Goal: Information Seeking & Learning: Compare options

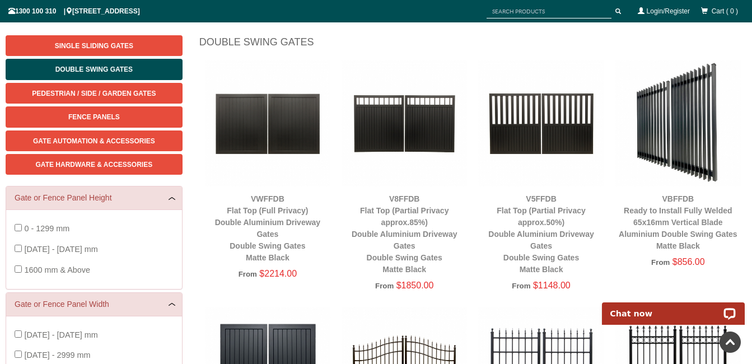
scroll to position [140, 0]
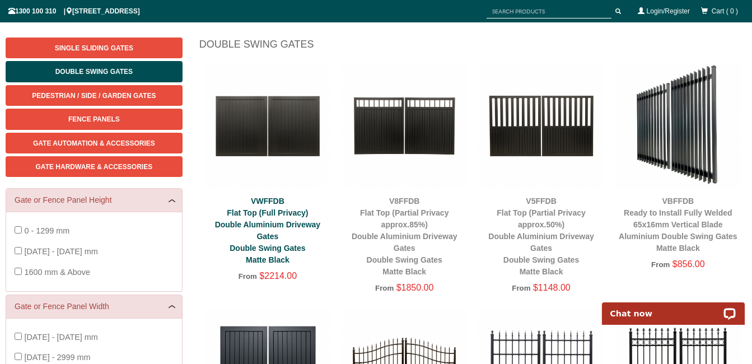
click at [265, 225] on link "VWFFDB Flat Top (Full Privacy) Double Aluminium Driveway Gates Double Swing Gat…" at bounding box center [268, 231] width 106 height 68
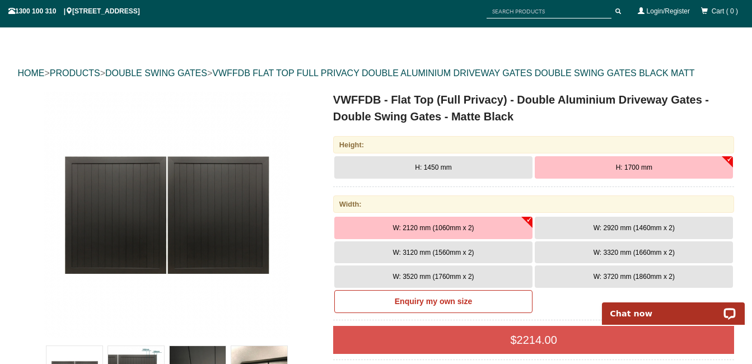
scroll to position [140, 0]
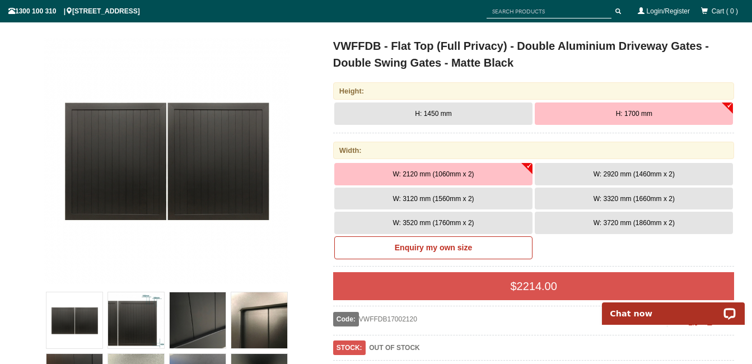
click at [634, 173] on span "W: 2920 mm (1460mm x 2)" at bounding box center [633, 174] width 81 height 8
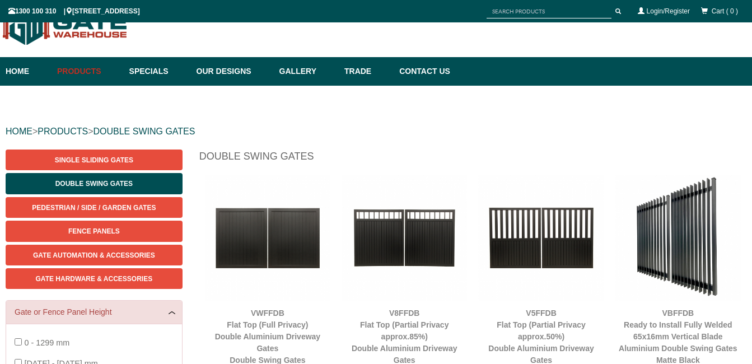
scroll to position [140, 0]
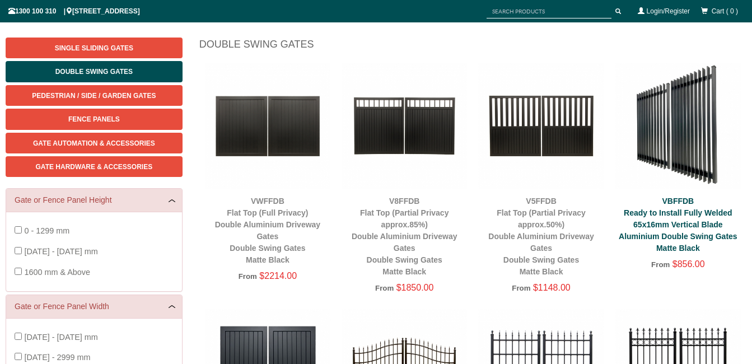
click at [673, 232] on link "VBFFDB Ready to Install Fully Welded 65x16mm Vertical Blade Aluminium Double Sw…" at bounding box center [678, 225] width 119 height 56
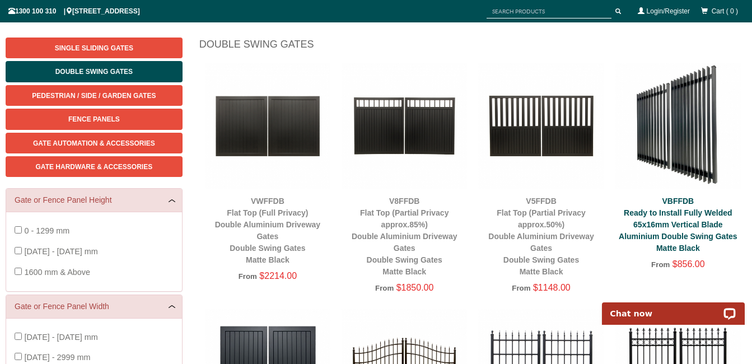
scroll to position [0, 0]
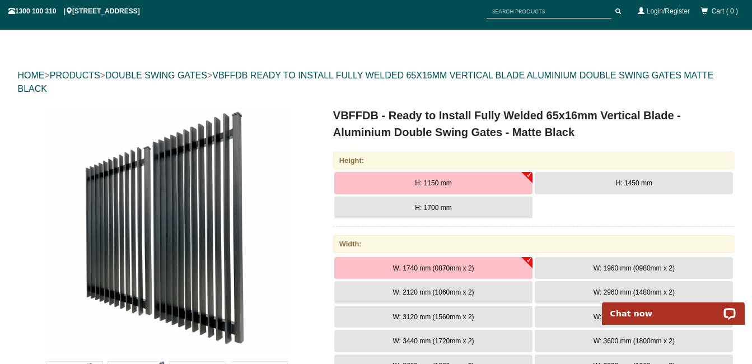
click at [476, 203] on button "H: 1700 mm" at bounding box center [433, 208] width 198 height 22
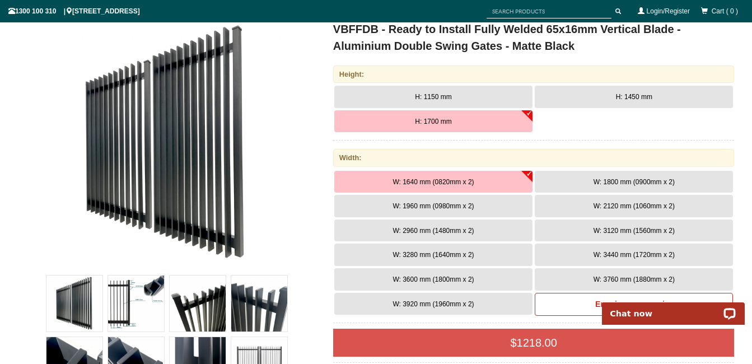
scroll to position [196, 0]
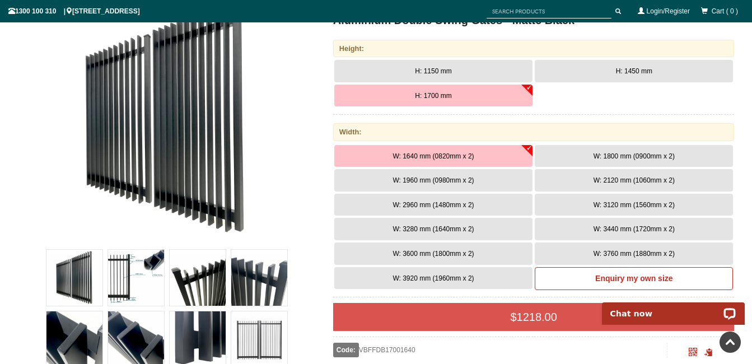
click at [493, 203] on button "W: 2960 mm (1480mm x 2)" at bounding box center [433, 205] width 198 height 22
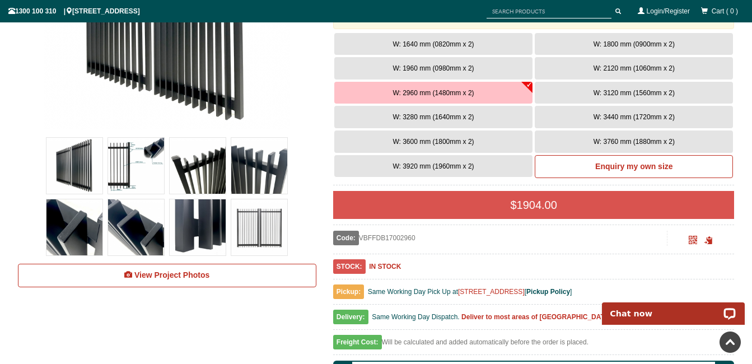
scroll to position [364, 0]
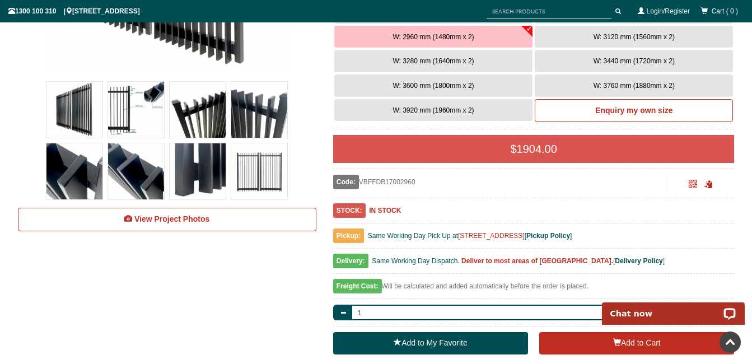
click at [143, 111] on img at bounding box center [136, 110] width 56 height 56
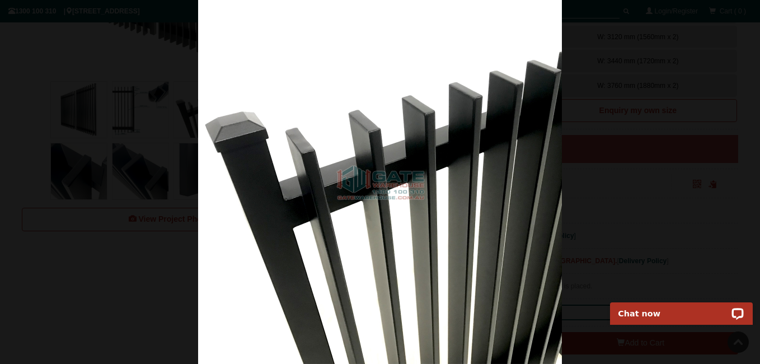
click at [142, 63] on div at bounding box center [380, 182] width 760 height 364
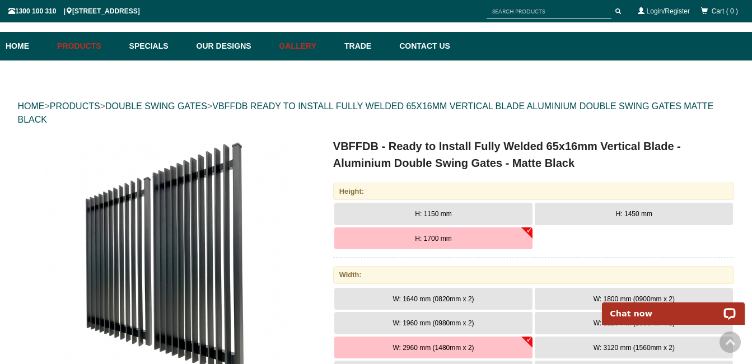
scroll to position [28, 0]
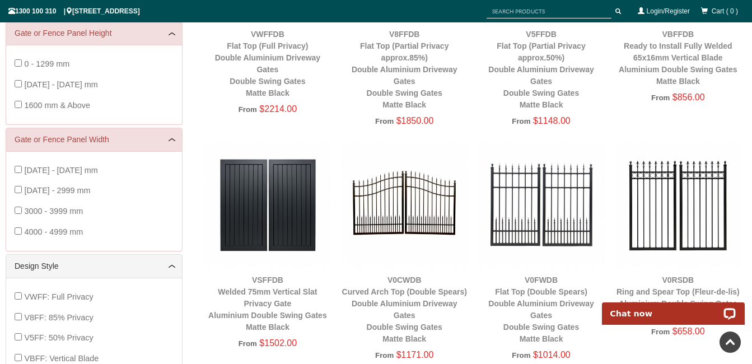
scroll to position [420, 0]
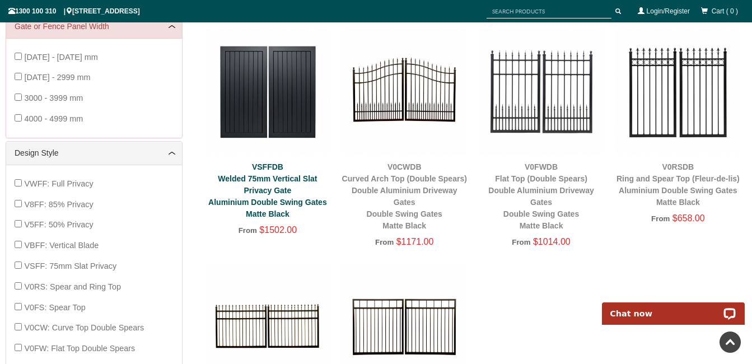
click at [264, 190] on link "VSFFDB Welded 75mm Vertical Slat Privacy Gate Aluminium Double Swing Gates Matt…" at bounding box center [267, 190] width 119 height 56
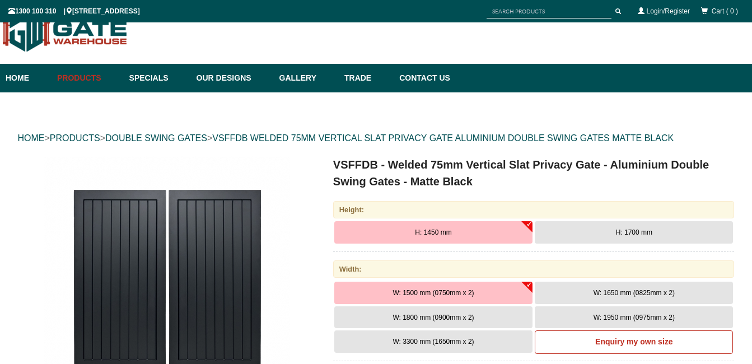
scroll to position [28, 0]
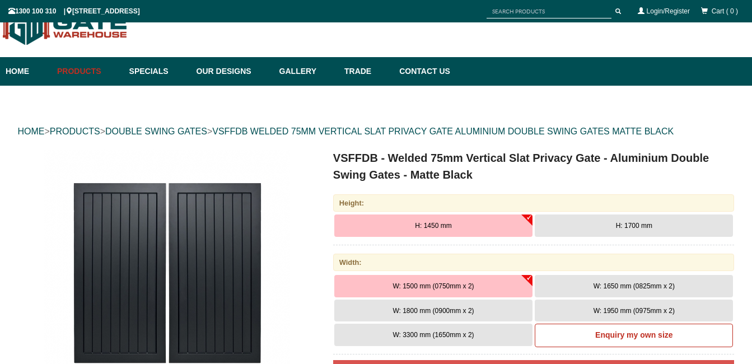
click at [616, 226] on span "H: 1700 mm" at bounding box center [634, 226] width 36 height 8
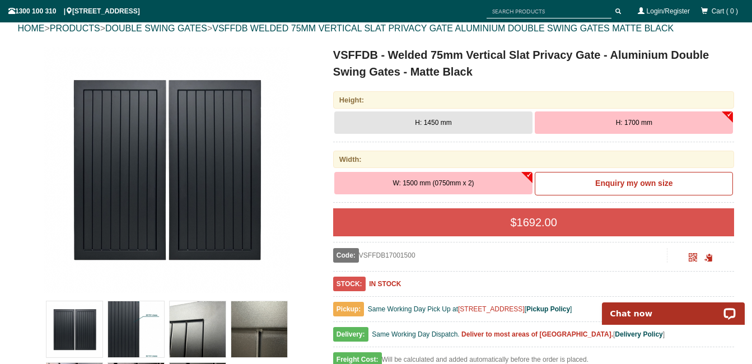
scroll to position [140, 0]
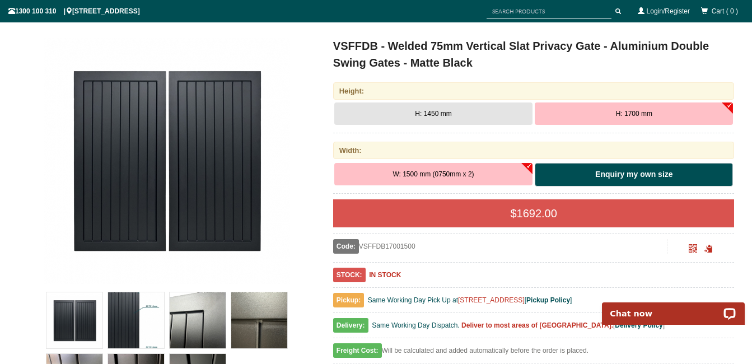
click at [604, 170] on b "Enquiry my own size" at bounding box center [633, 174] width 77 height 9
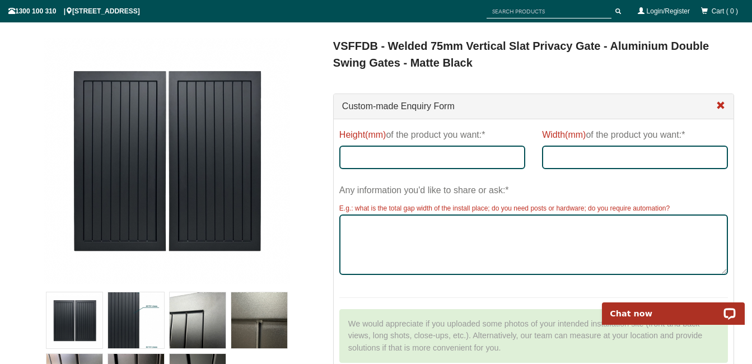
click at [722, 103] on span at bounding box center [720, 105] width 9 height 9
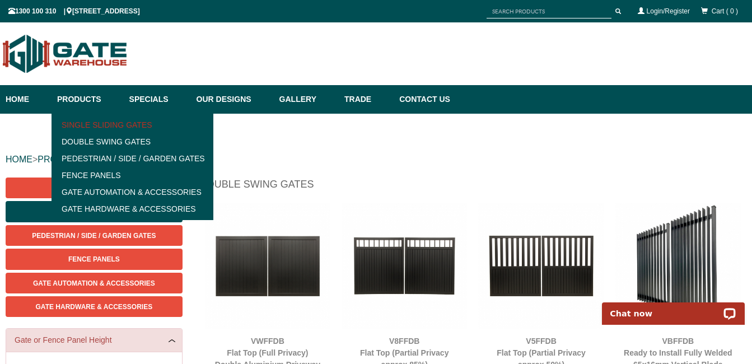
click at [105, 124] on link "Single Sliding Gates" at bounding box center [132, 124] width 155 height 17
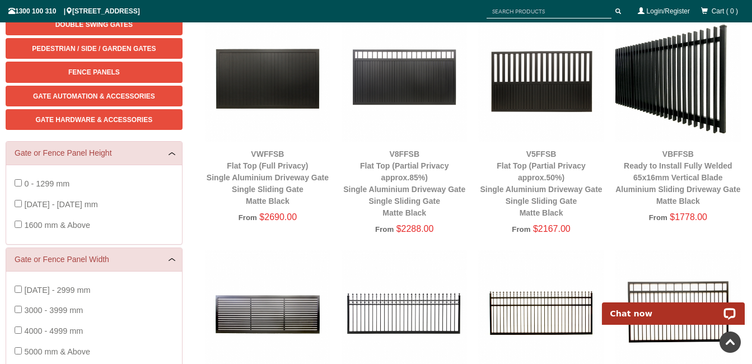
scroll to position [140, 0]
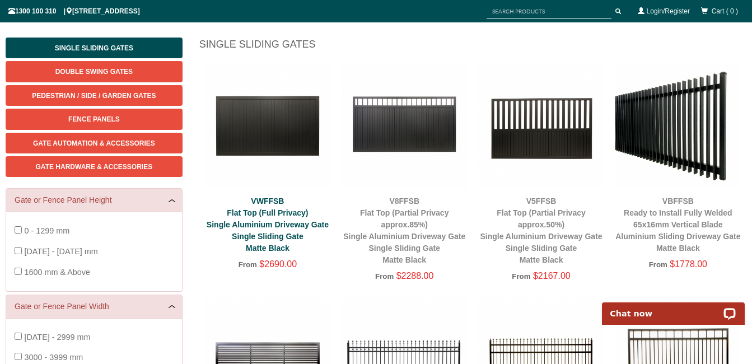
click at [277, 233] on link "VWFFSB Flat Top (Full Privacy) Single Aluminium Driveway Gate Single Sliding Ga…" at bounding box center [268, 225] width 122 height 56
